Goal: Information Seeking & Learning: Learn about a topic

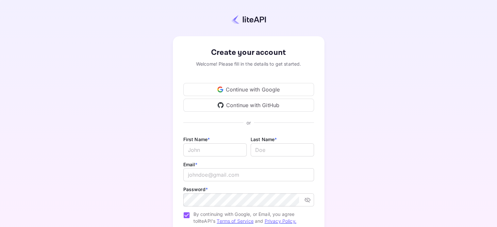
click at [240, 87] on div "Continue with Google" at bounding box center [248, 89] width 131 height 13
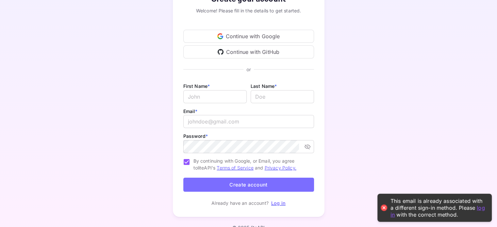
scroll to position [64, 0]
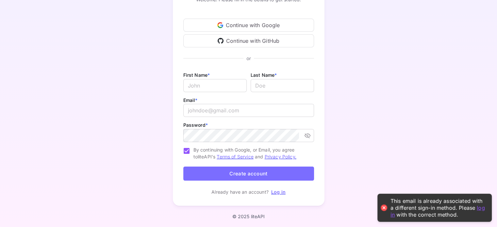
click at [275, 193] on link "Log in" at bounding box center [278, 192] width 14 height 6
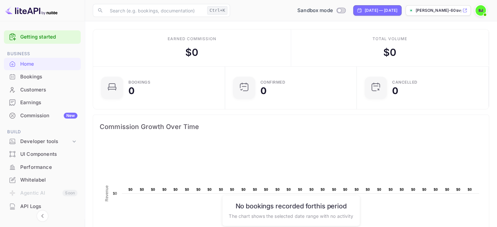
scroll to position [65, 0]
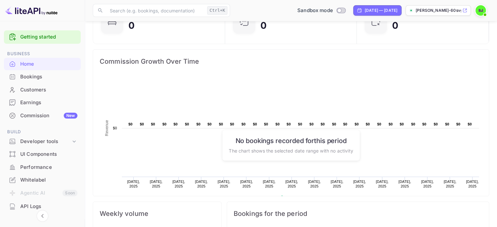
click at [46, 75] on div "Bookings" at bounding box center [48, 77] width 57 height 8
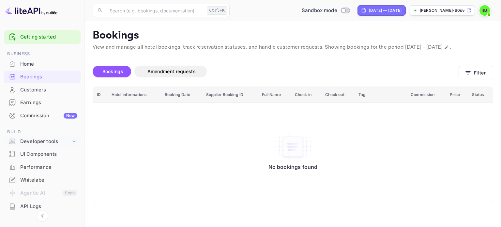
click at [51, 140] on div "Developer tools" at bounding box center [45, 142] width 51 height 8
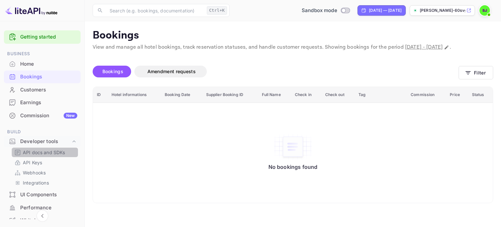
click at [53, 150] on p "API docs and SDKs" at bounding box center [44, 152] width 42 height 7
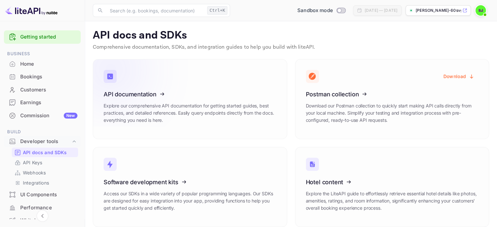
click at [145, 87] on icon at bounding box center [144, 92] width 102 height 67
